Goal: Navigation & Orientation: Find specific page/section

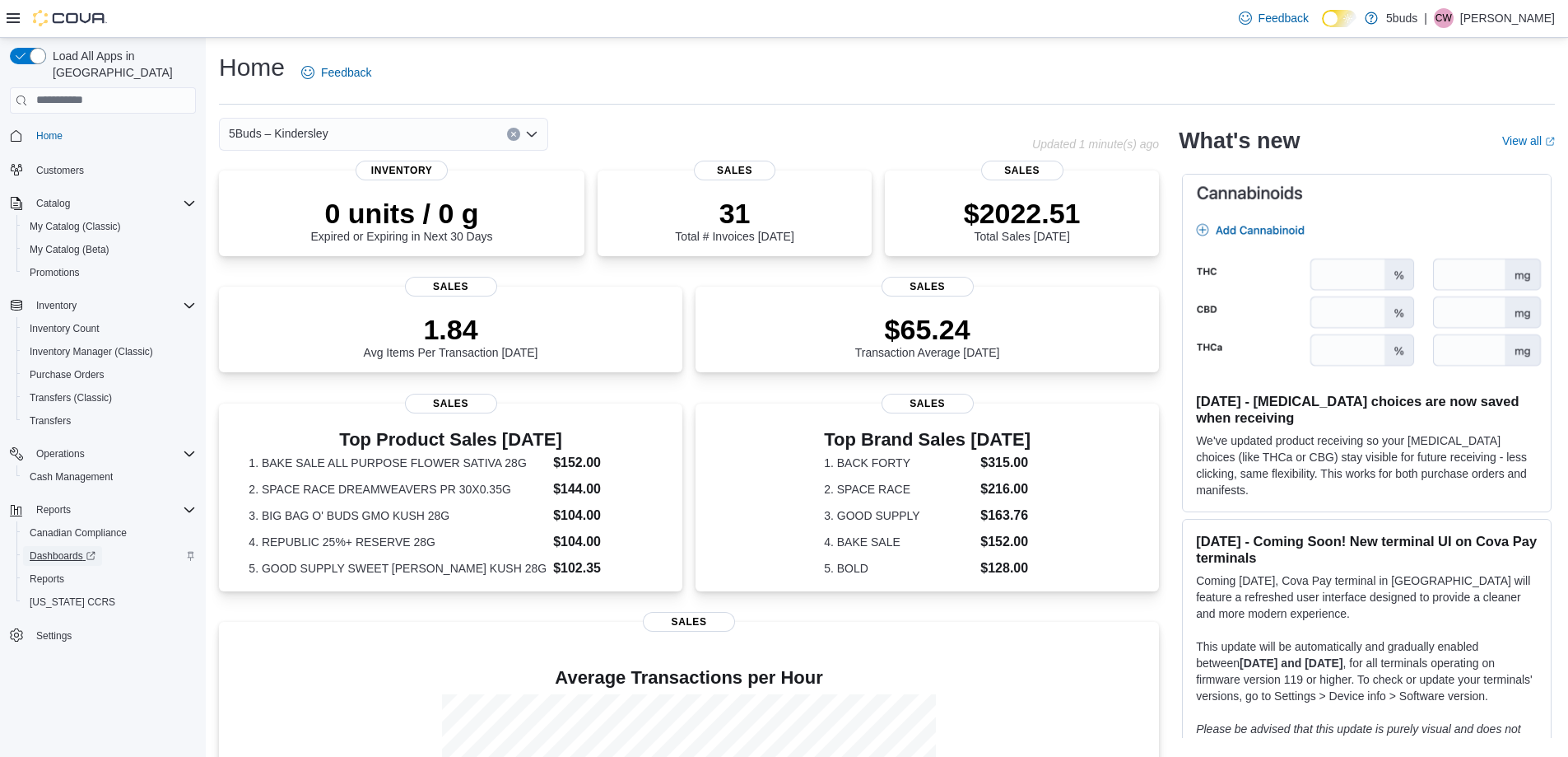
click at [69, 549] on span "Dashboards" at bounding box center [62, 556] width 66 height 13
